Goal: Task Accomplishment & Management: Manage account settings

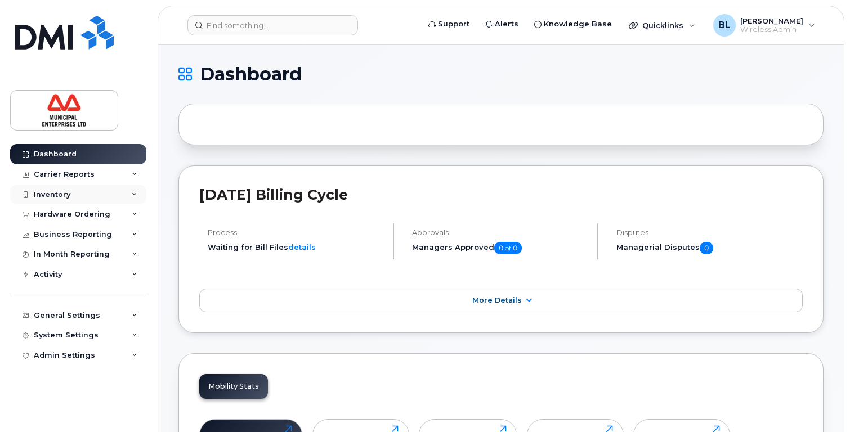
click at [111, 200] on div "Inventory" at bounding box center [78, 195] width 136 height 20
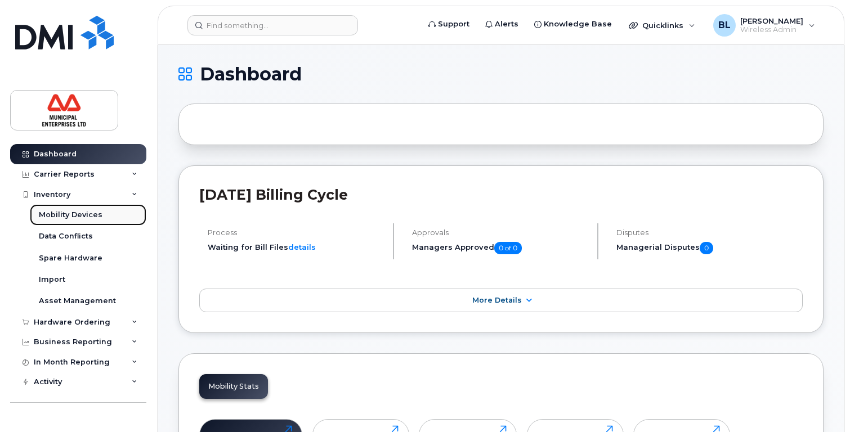
click at [90, 213] on div "Mobility Devices" at bounding box center [71, 215] width 64 height 10
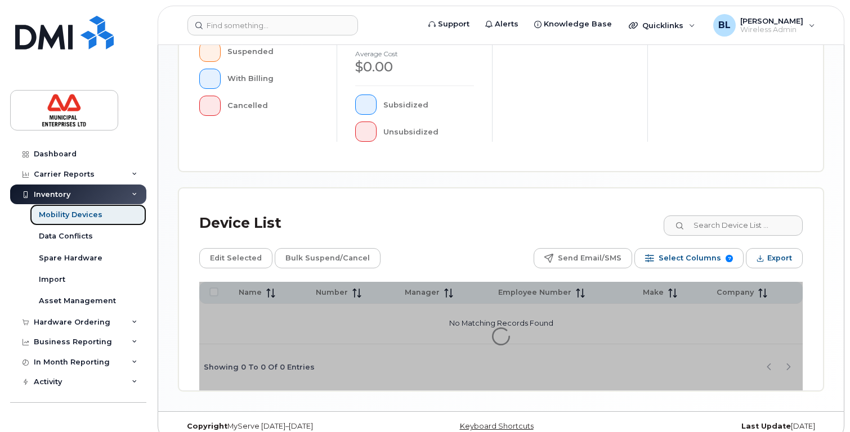
scroll to position [384, 0]
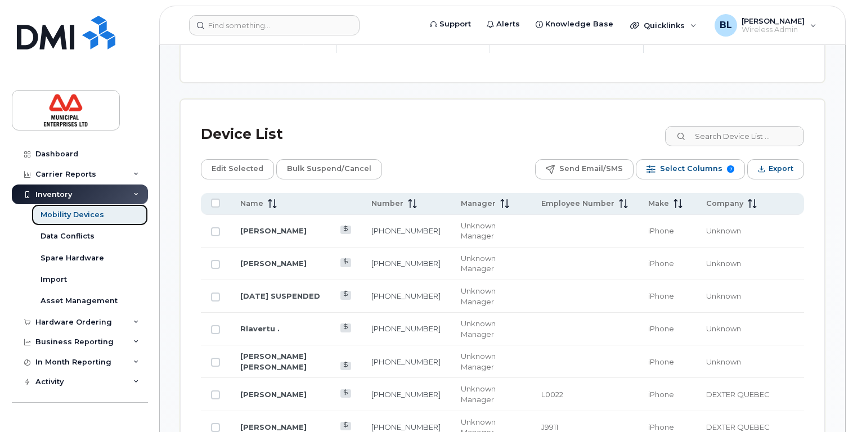
scroll to position [583, 0]
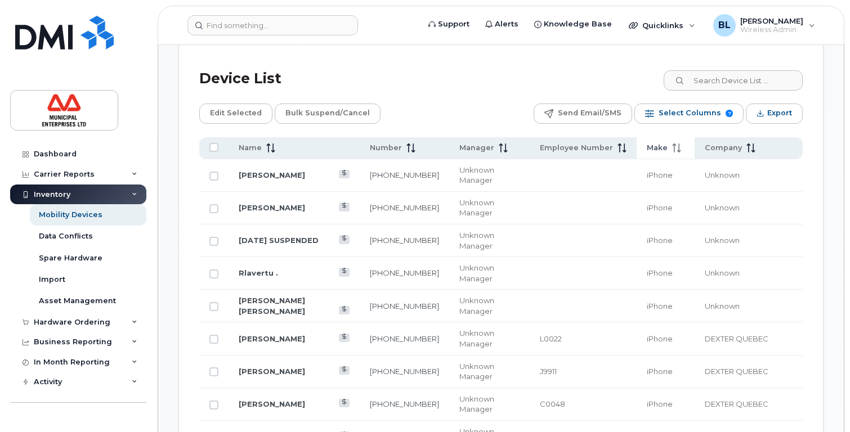
click at [679, 147] on span at bounding box center [675, 148] width 14 height 10
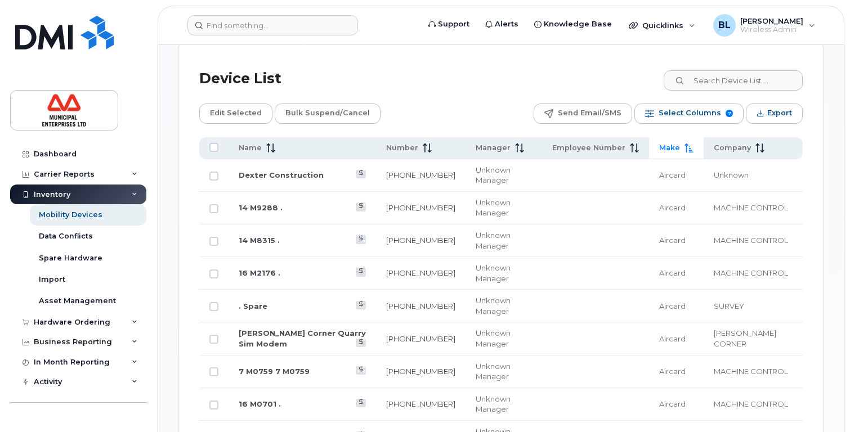
click at [678, 149] on span "Make" at bounding box center [669, 148] width 21 height 10
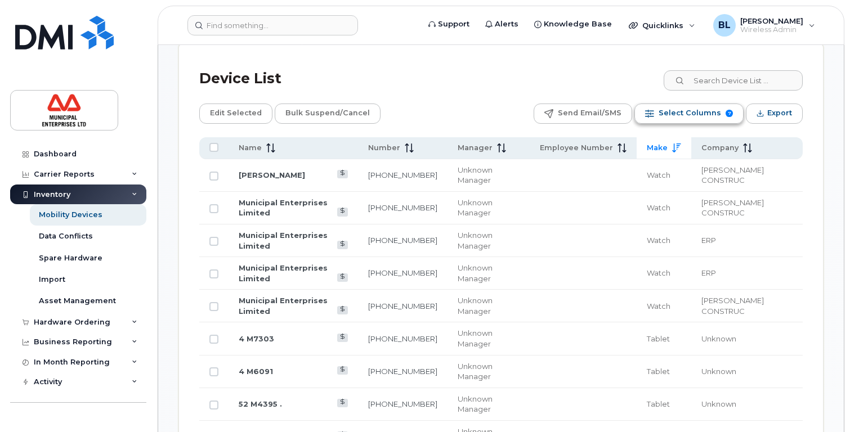
click at [720, 115] on span "Select Columns" at bounding box center [689, 113] width 62 height 17
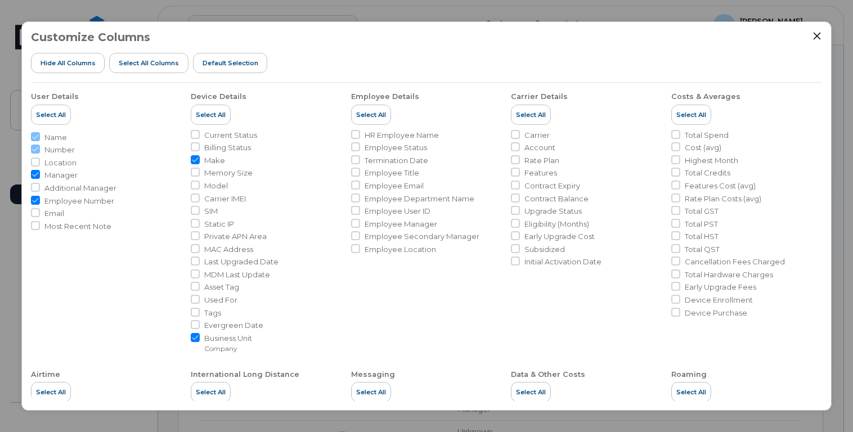
click at [817, 37] on icon "Close" at bounding box center [817, 36] width 7 height 7
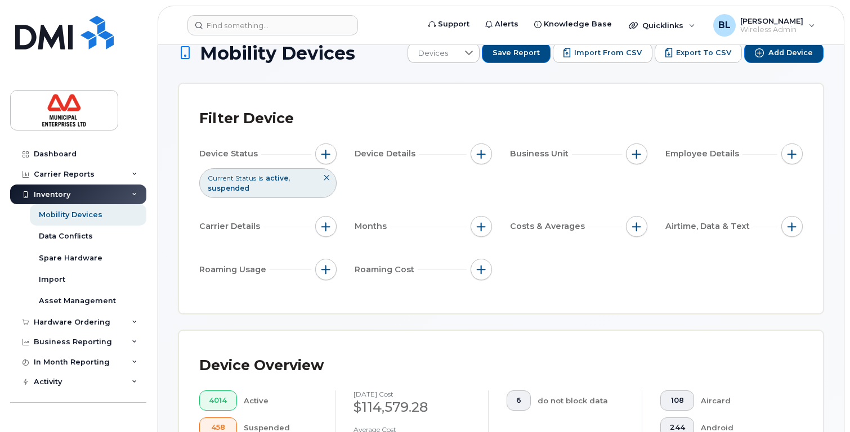
scroll to position [20, 0]
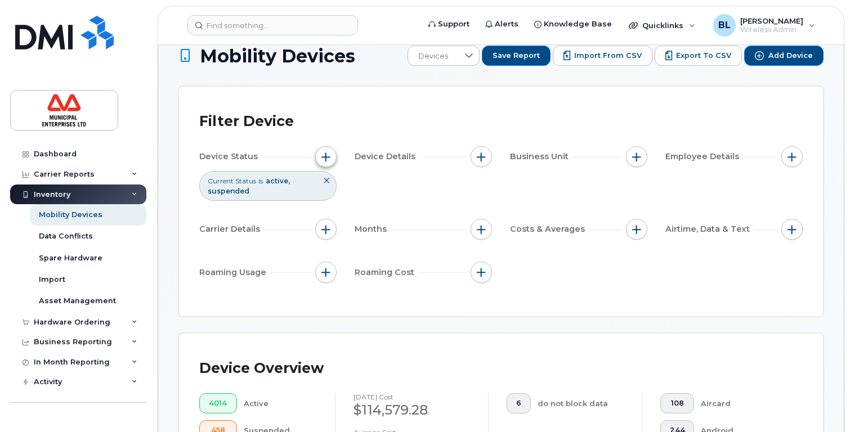
click at [329, 160] on span "button" at bounding box center [325, 157] width 9 height 9
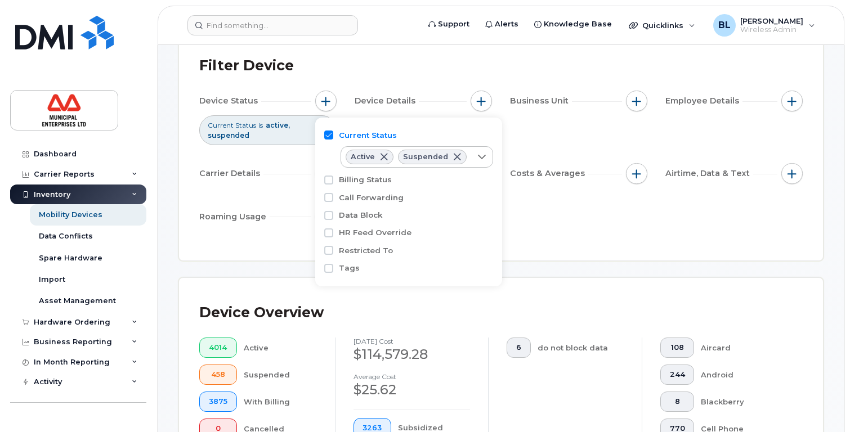
scroll to position [76, 0]
click at [575, 229] on div "Device Status Current Status is active suspended Device Details Business Unit E…" at bounding box center [500, 160] width 603 height 141
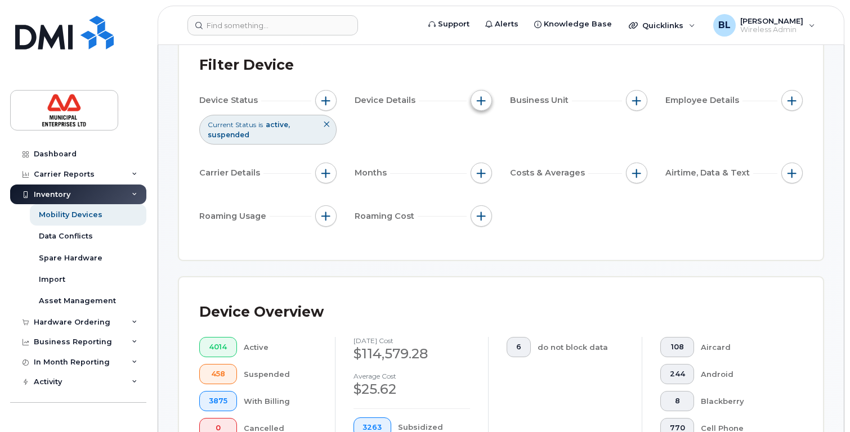
click at [480, 98] on span "button" at bounding box center [481, 100] width 9 height 9
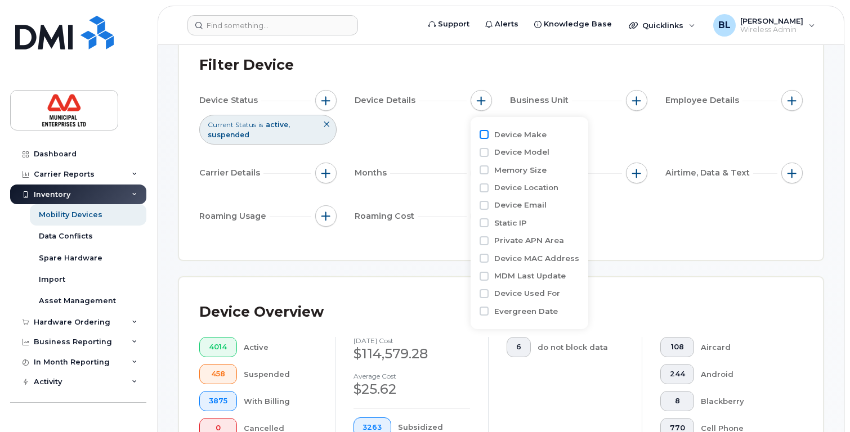
click at [485, 135] on input "Device Make" at bounding box center [484, 134] width 9 height 9
checkbox input "true"
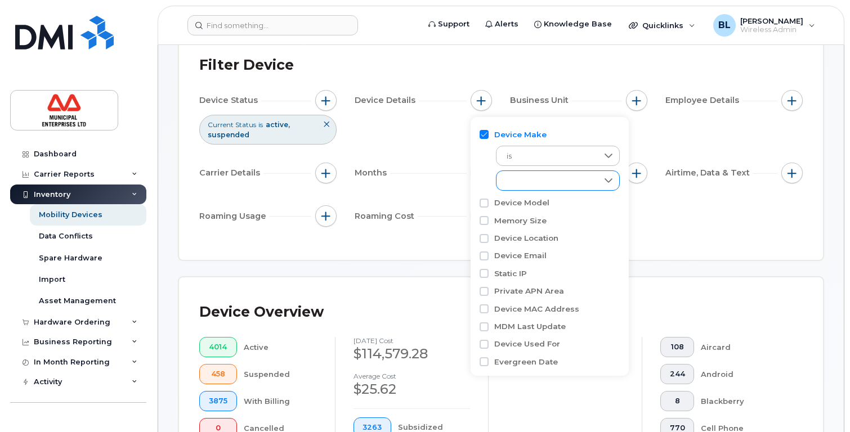
click at [606, 181] on icon at bounding box center [608, 180] width 9 height 9
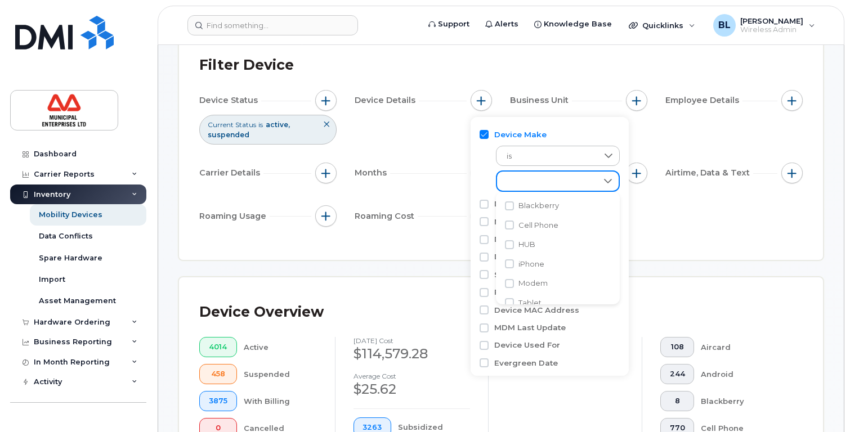
scroll to position [0, 0]
click at [510, 264] on input "Cell Phone" at bounding box center [509, 264] width 9 height 9
checkbox input "true"
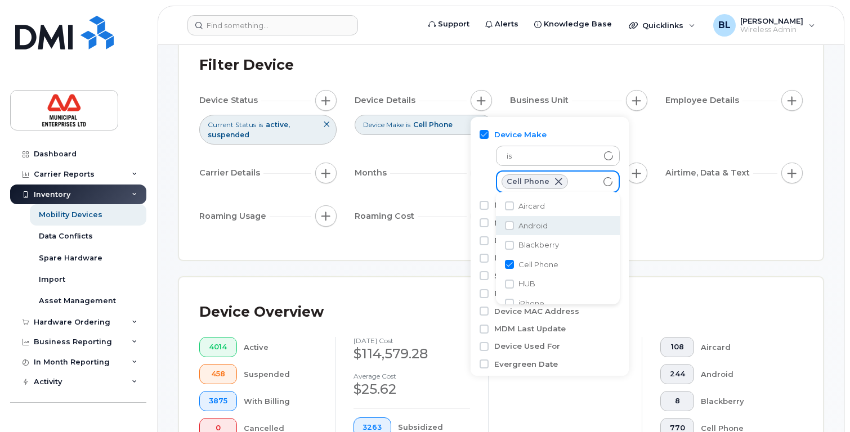
click at [508, 225] on input "Android" at bounding box center [509, 225] width 9 height 9
checkbox input "true"
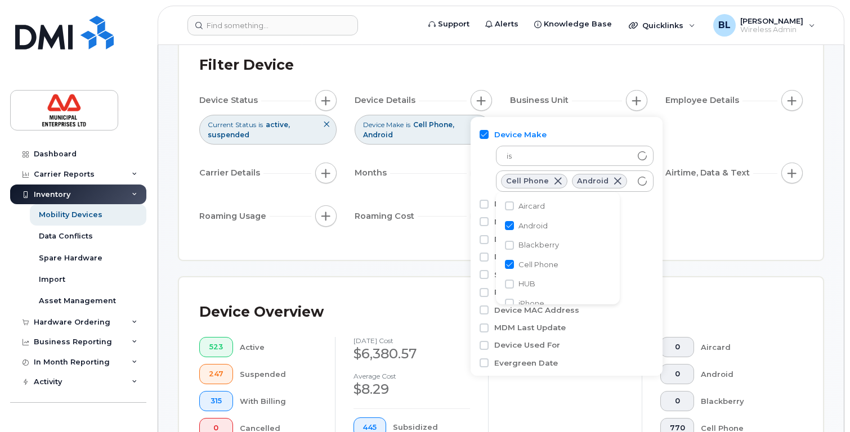
click at [715, 226] on div "Device Status Current Status is active suspended Device Details Device Make is …" at bounding box center [500, 160] width 603 height 141
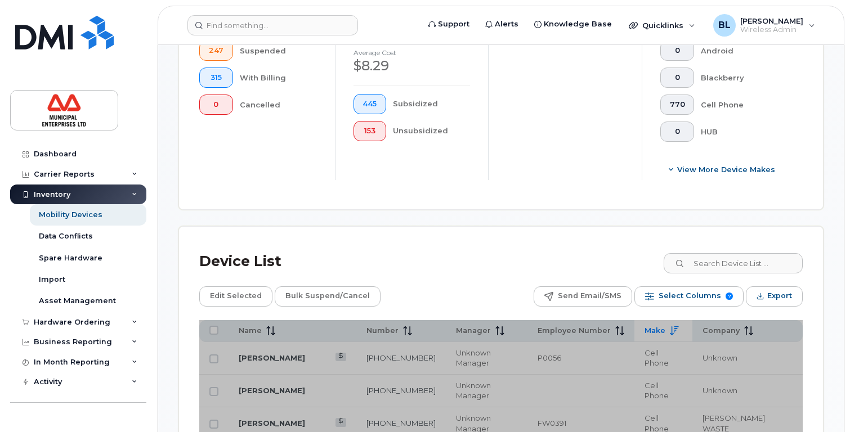
scroll to position [414, 0]
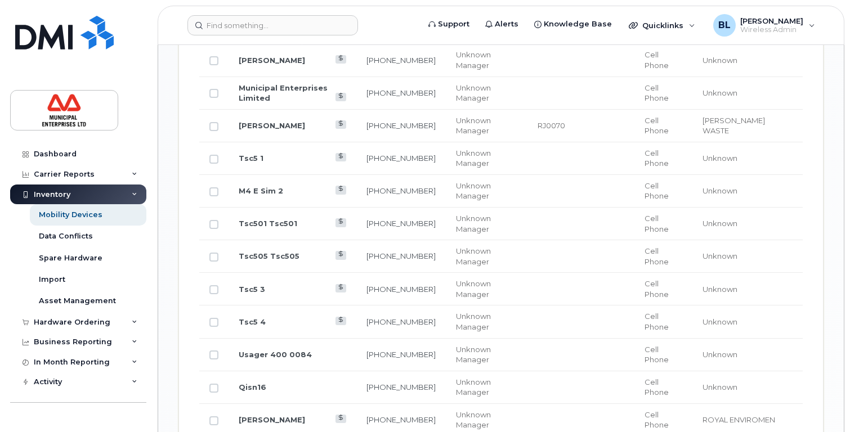
scroll to position [1145, 0]
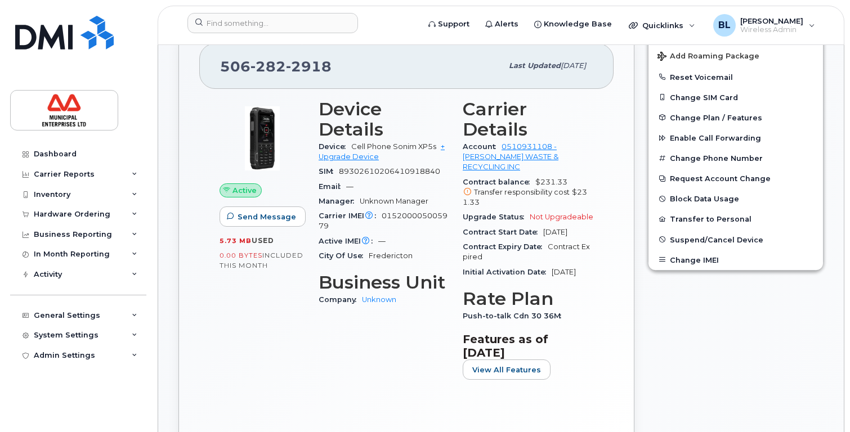
scroll to position [215, 0]
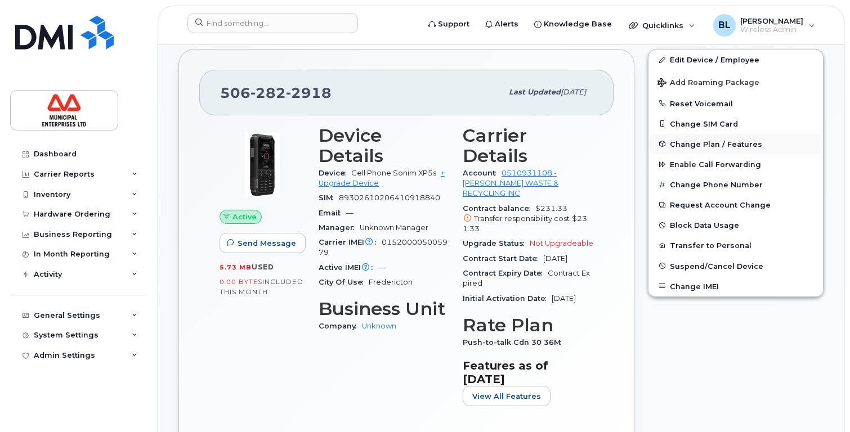
click at [713, 142] on span "Change Plan / Features" at bounding box center [716, 144] width 92 height 8
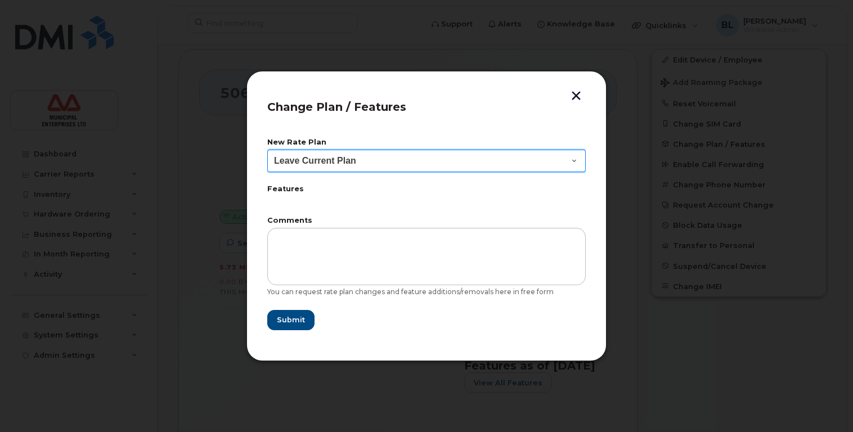
click at [576, 157] on select "Leave Current Plan BYOD Corp Smartshare 25 BYOD Push-to-talk Cdn 25 Corp SmartS…" at bounding box center [426, 161] width 319 height 23
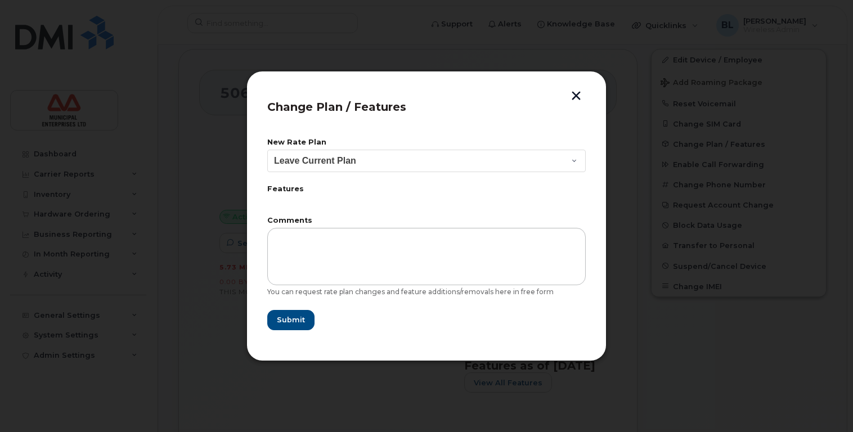
click at [577, 96] on button "button" at bounding box center [576, 97] width 17 height 12
